Goal: Navigation & Orientation: Find specific page/section

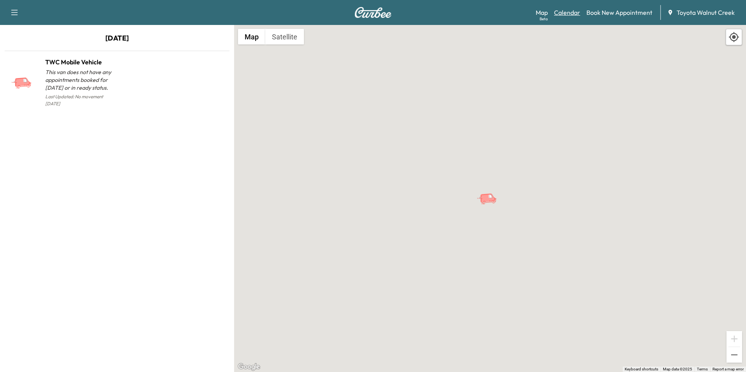
click at [571, 11] on link "Calendar" at bounding box center [567, 12] width 26 height 9
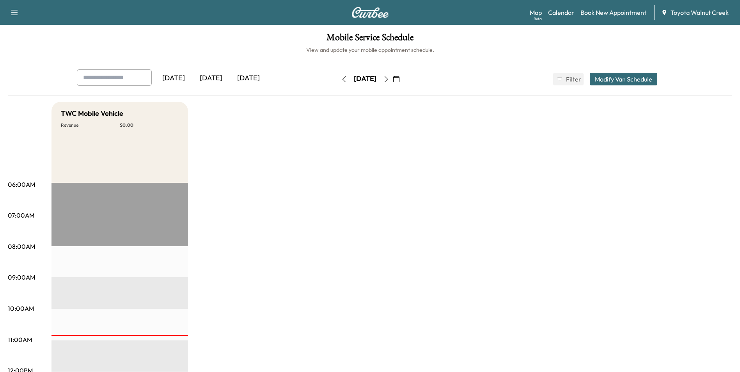
click at [251, 78] on div "[DATE]" at bounding box center [248, 78] width 37 height 18
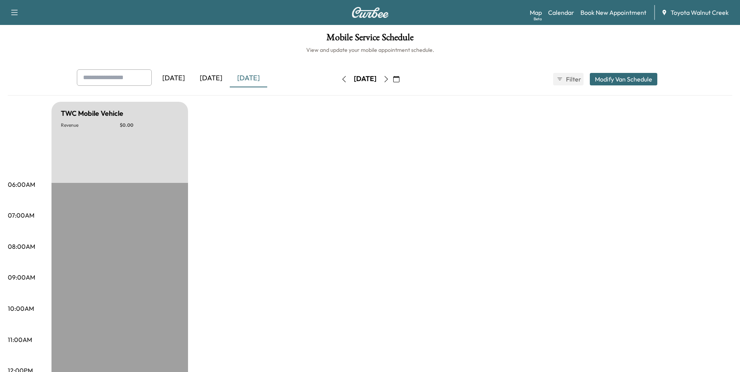
click at [389, 79] on icon "button" at bounding box center [386, 79] width 6 height 6
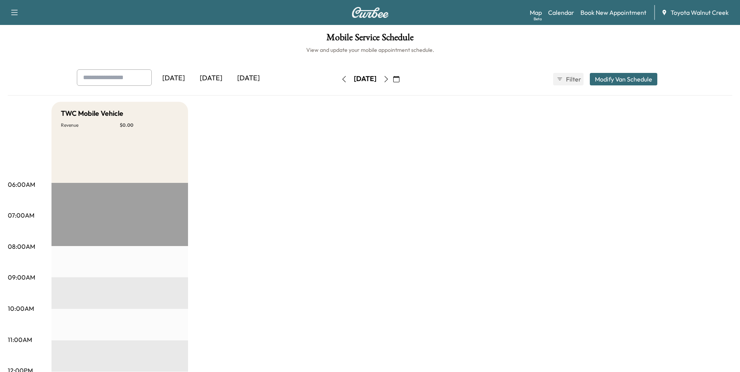
click at [389, 80] on icon "button" at bounding box center [386, 79] width 6 height 6
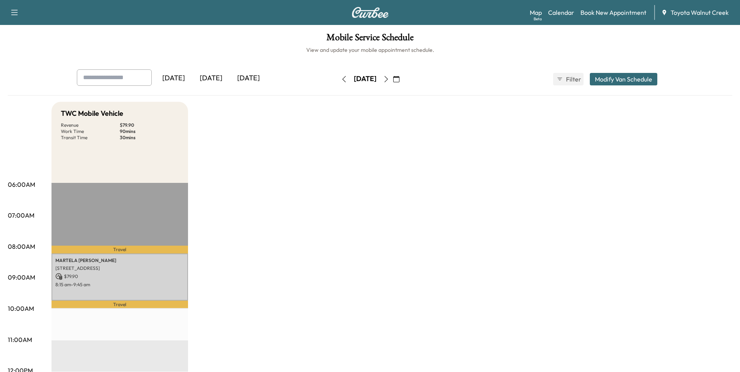
click at [389, 78] on icon "button" at bounding box center [386, 79] width 6 height 6
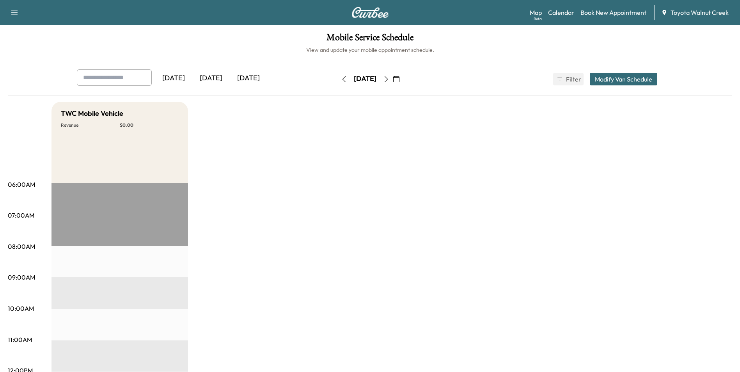
click at [389, 79] on icon "button" at bounding box center [386, 79] width 6 height 6
click at [403, 78] on button "button" at bounding box center [396, 79] width 13 height 12
